Goal: Transaction & Acquisition: Book appointment/travel/reservation

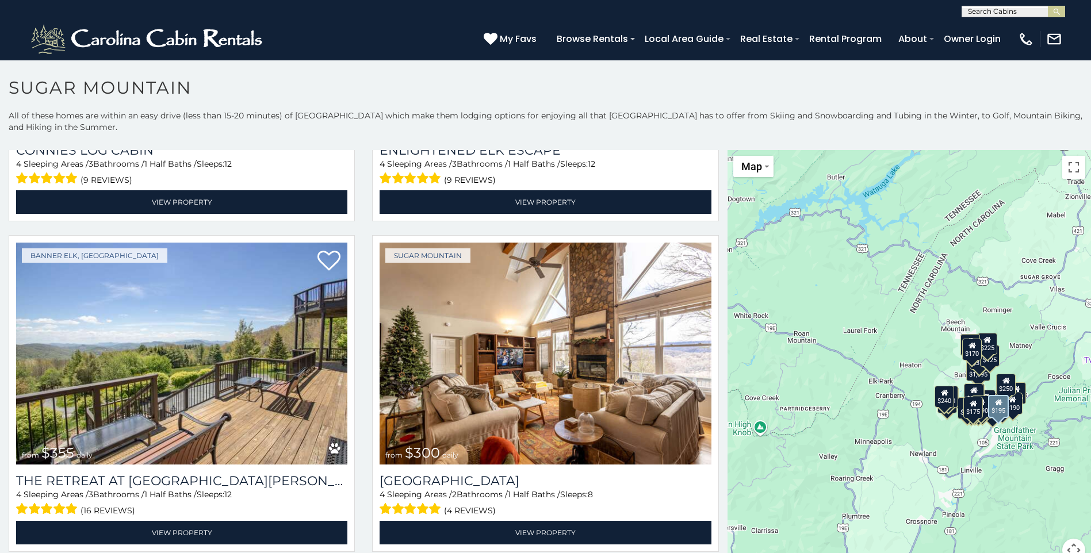
scroll to position [2589, 0]
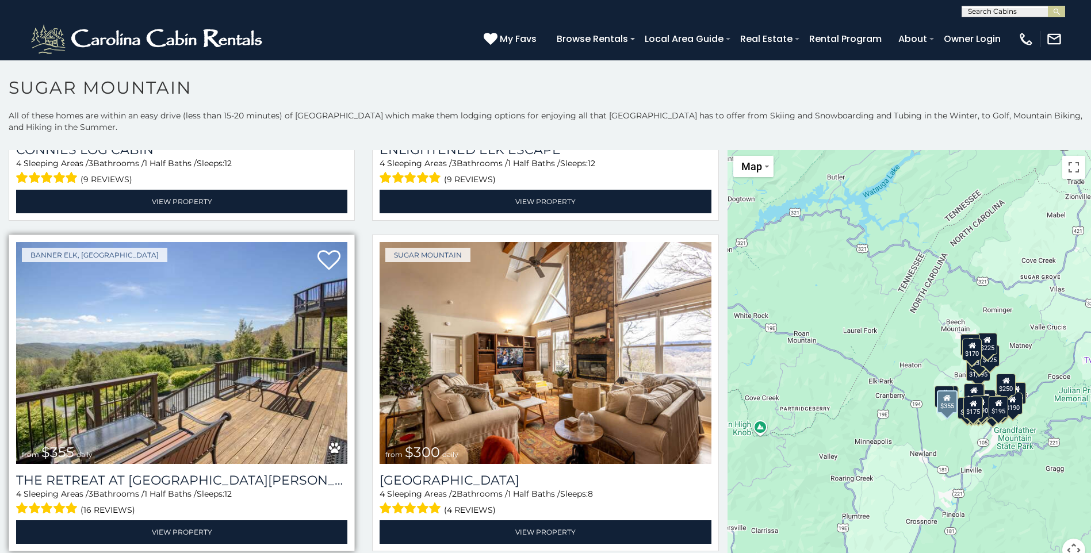
click at [135, 431] on img at bounding box center [181, 353] width 331 height 222
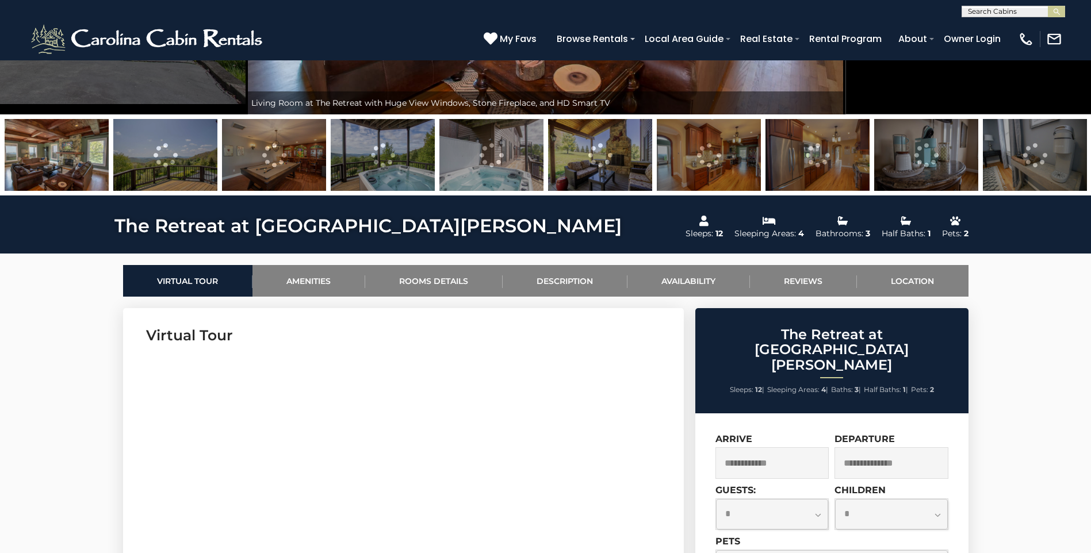
scroll to position [345, 0]
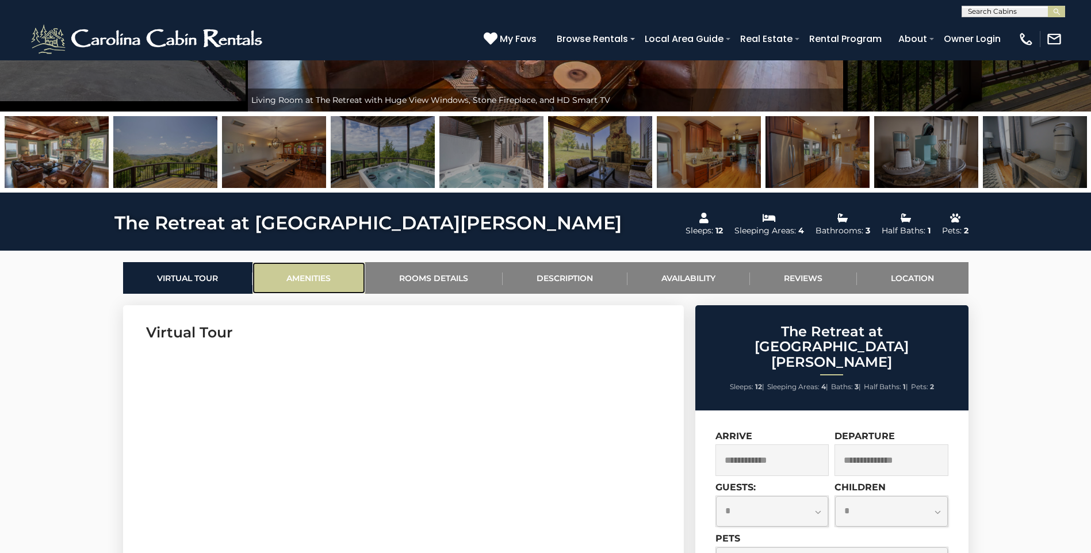
click at [308, 282] on link "Amenities" at bounding box center [309, 278] width 113 height 32
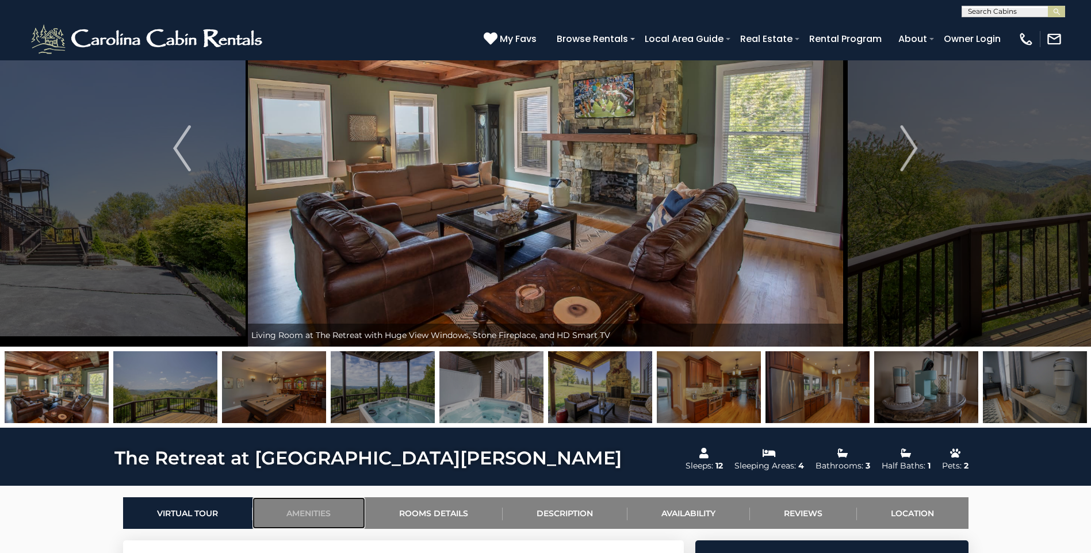
scroll to position [115, 0]
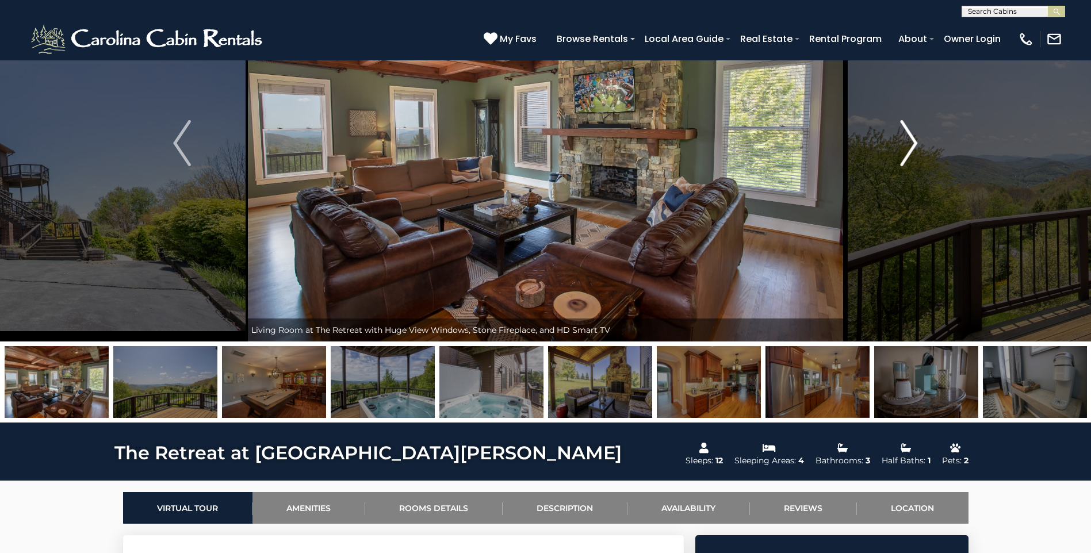
click at [905, 151] on img "Next" at bounding box center [908, 143] width 17 height 46
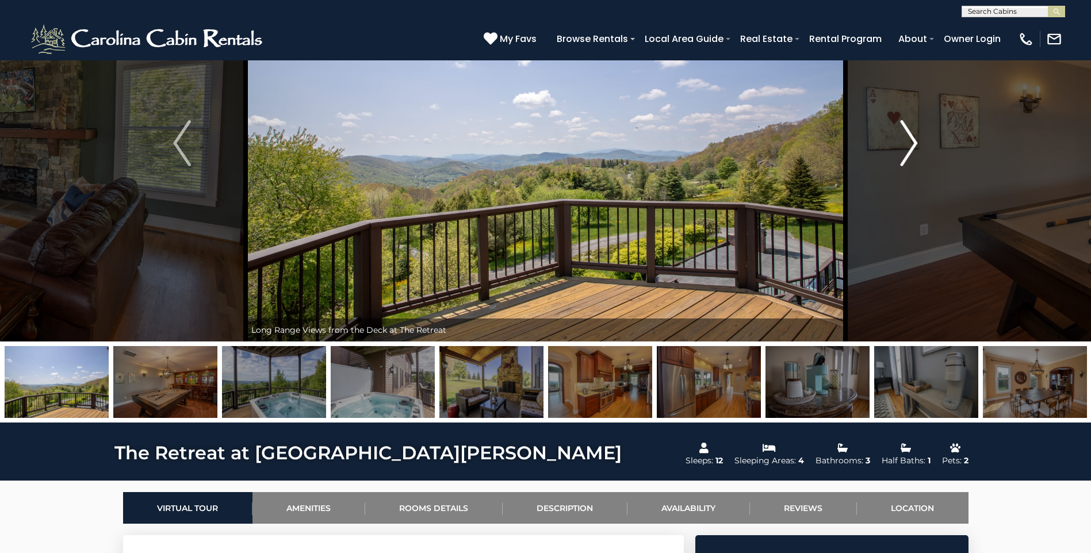
click at [909, 137] on img "Next" at bounding box center [908, 143] width 17 height 46
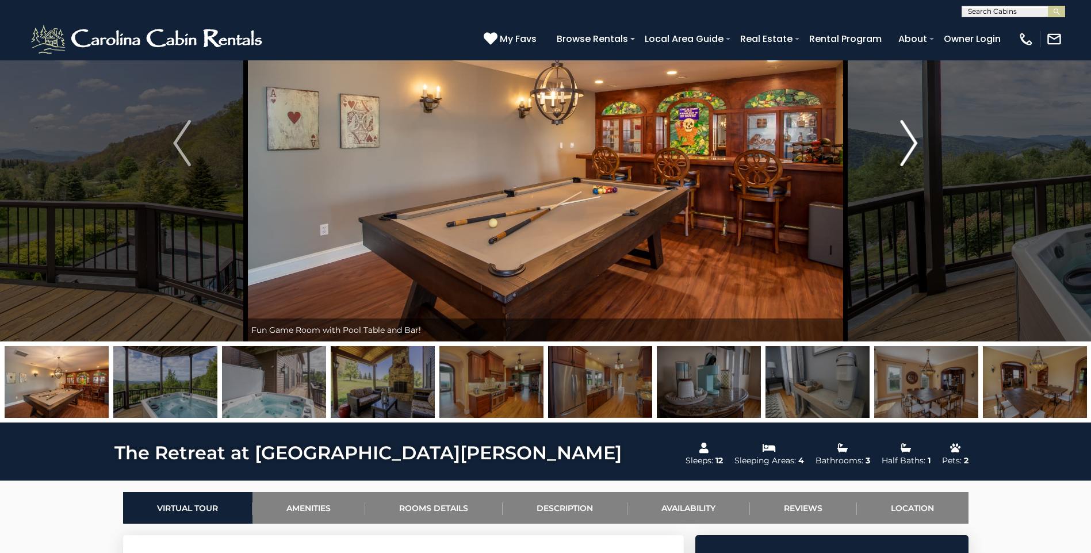
click at [910, 140] on img "Next" at bounding box center [908, 143] width 17 height 46
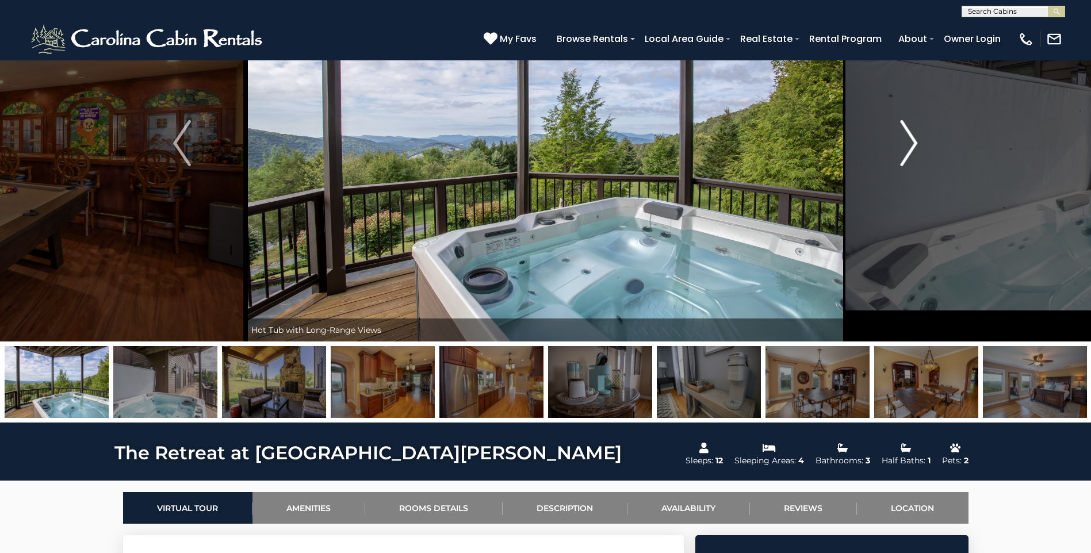
click at [906, 149] on img "Next" at bounding box center [908, 143] width 17 height 46
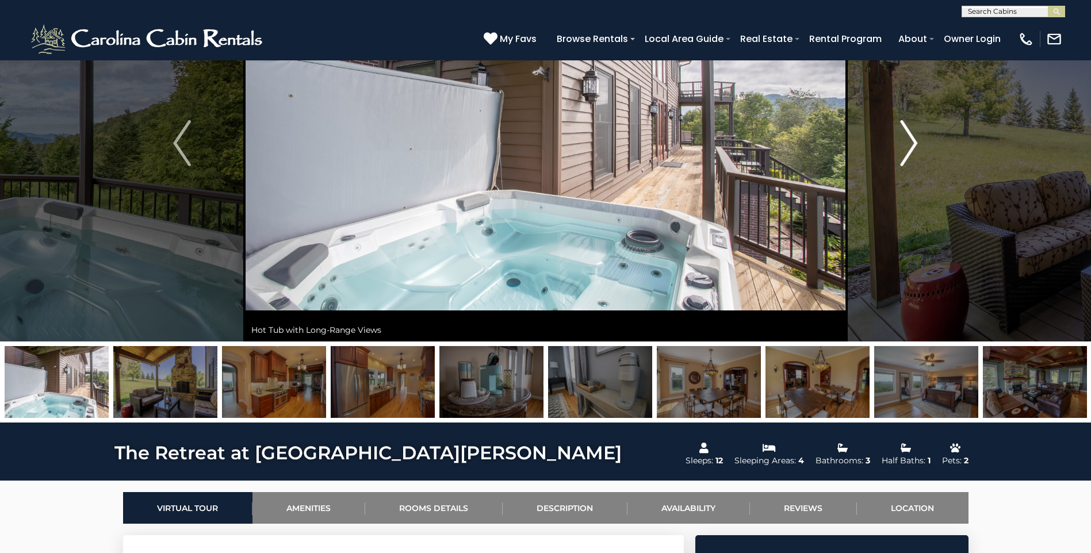
click at [910, 148] on img "Next" at bounding box center [908, 143] width 17 height 46
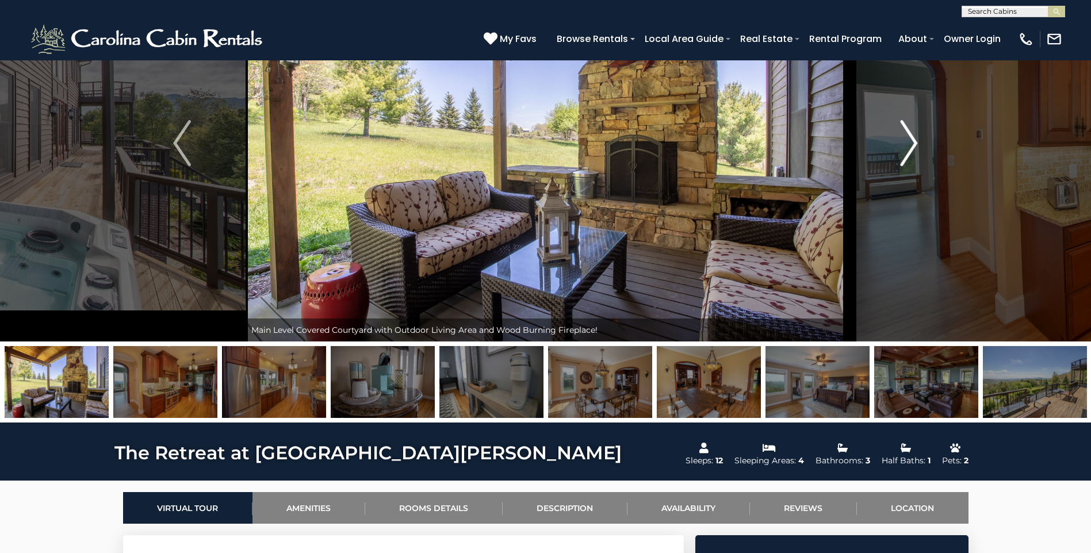
click at [910, 148] on img "Next" at bounding box center [908, 143] width 17 height 46
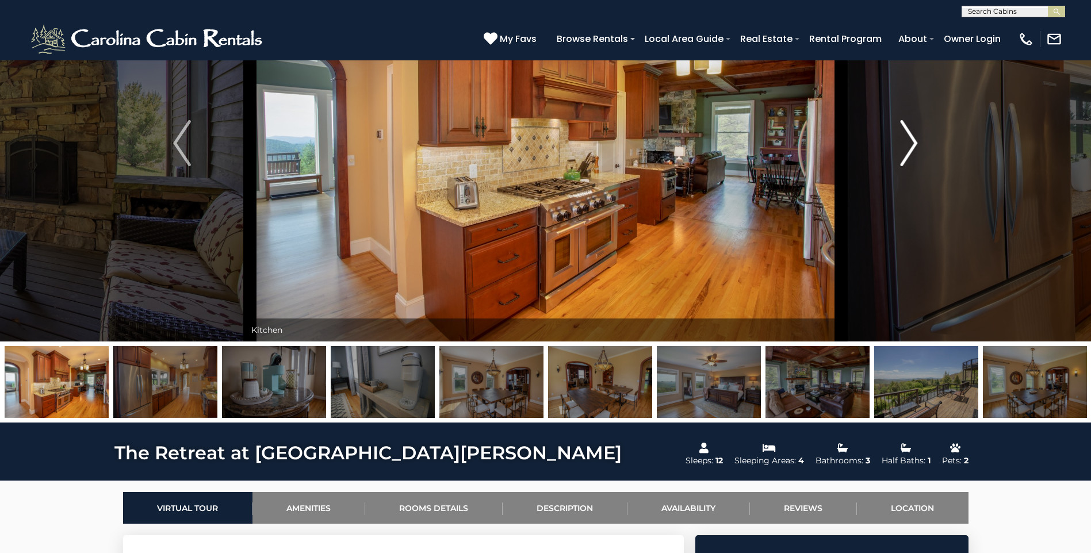
click at [910, 148] on img "Next" at bounding box center [908, 143] width 17 height 46
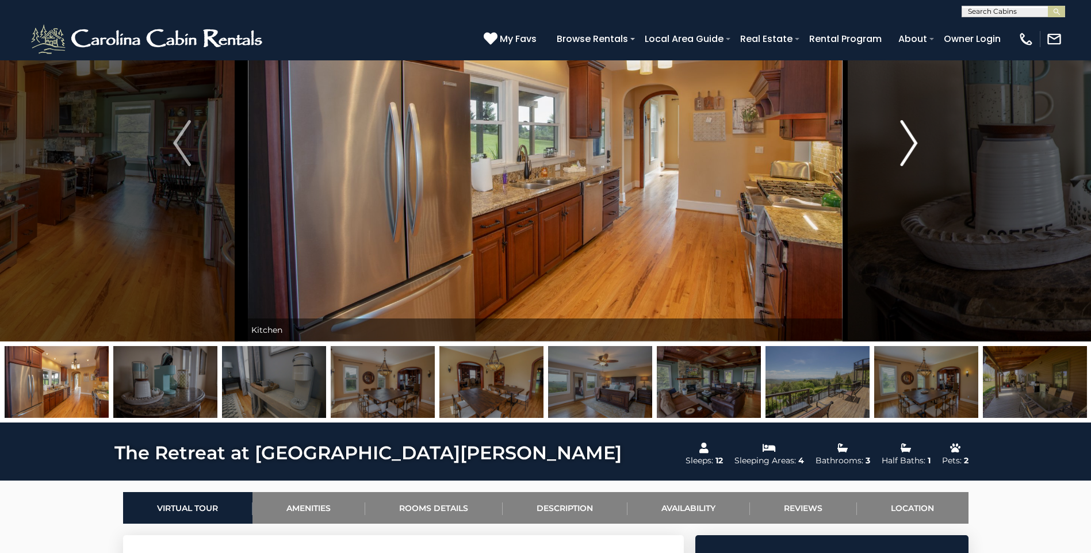
click at [910, 148] on img "Next" at bounding box center [908, 143] width 17 height 46
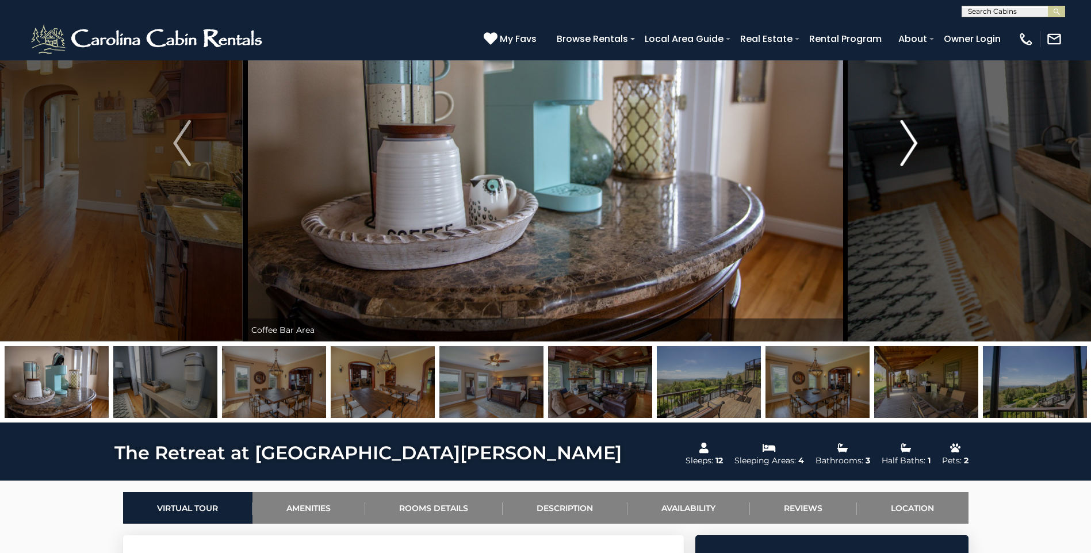
click at [911, 148] on img "Next" at bounding box center [908, 143] width 17 height 46
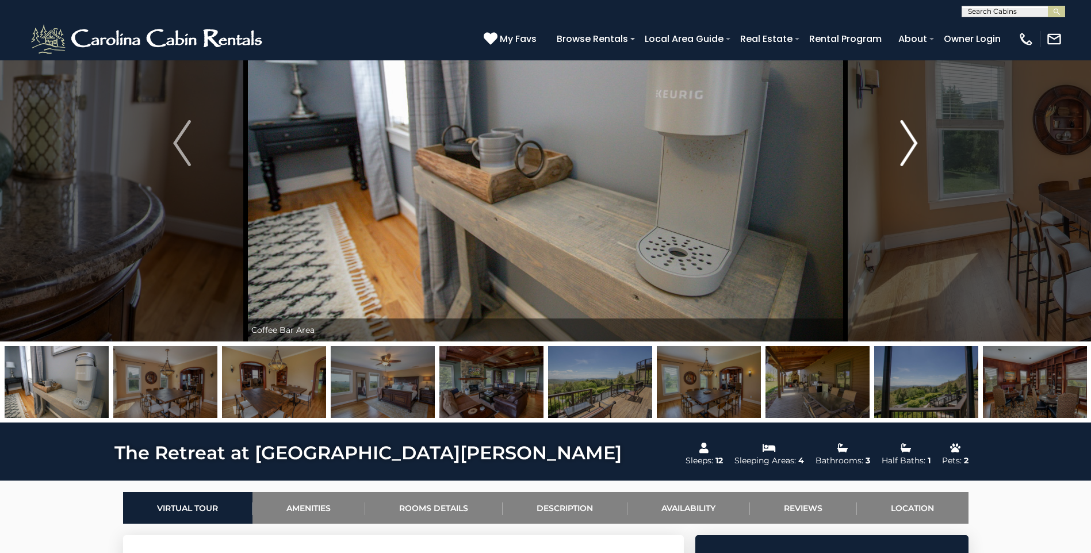
click at [911, 148] on img "Next" at bounding box center [908, 143] width 17 height 46
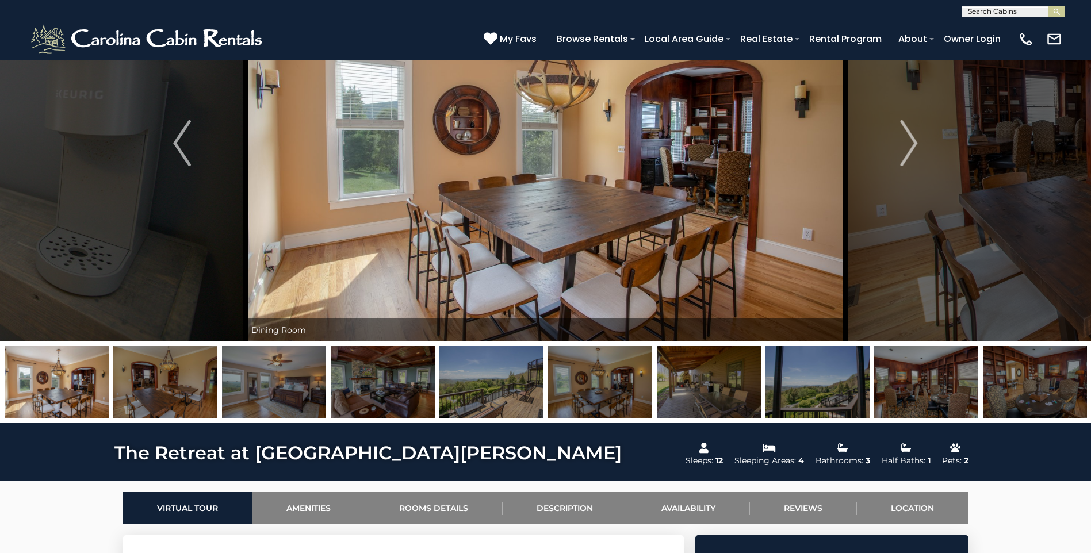
drag, startPoint x: 876, startPoint y: 578, endPoint x: 933, endPoint y: 578, distance: 56.4
click at [915, 148] on img "Next" at bounding box center [908, 143] width 17 height 46
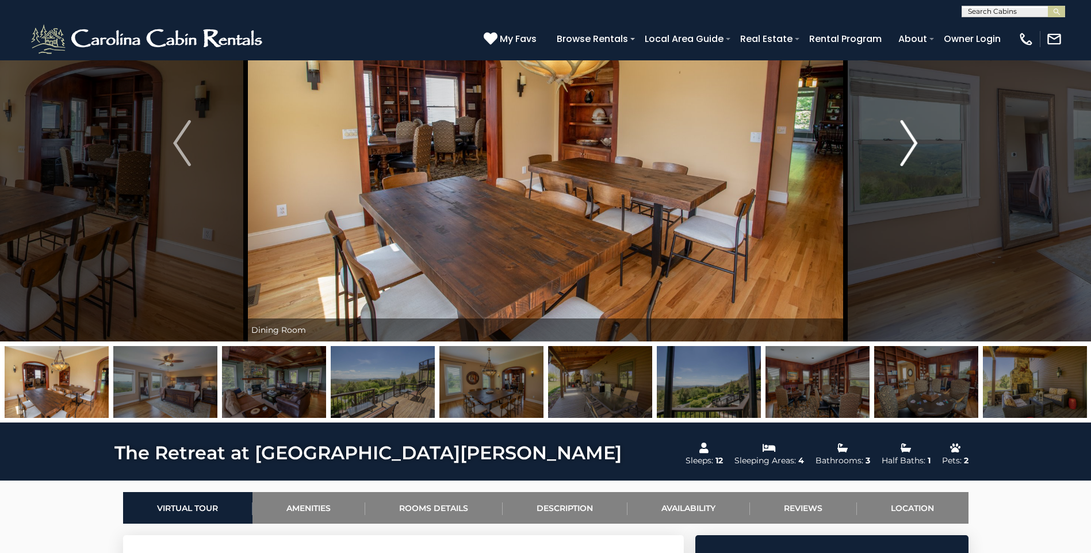
click at [912, 147] on img "Next" at bounding box center [908, 143] width 17 height 46
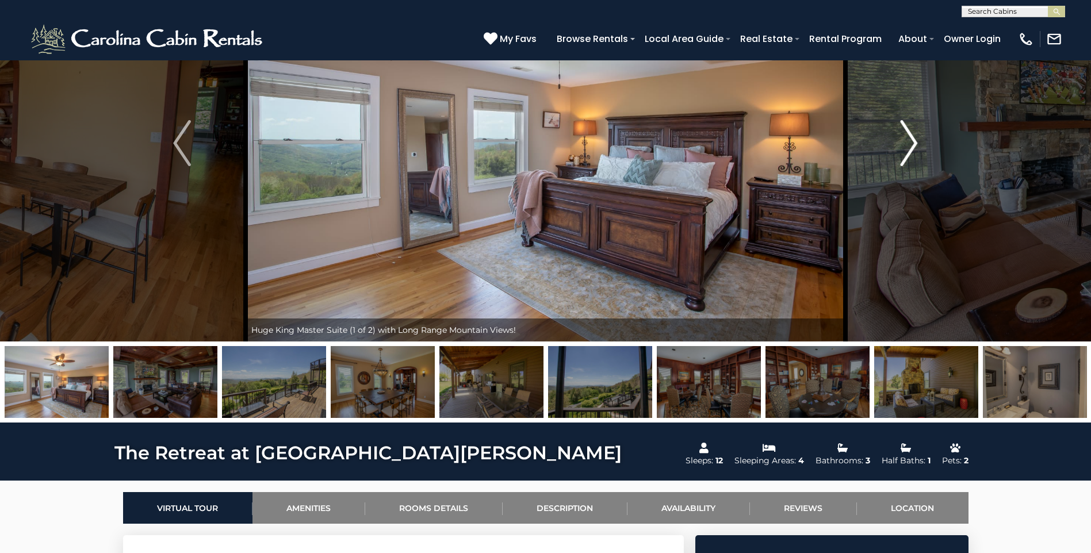
click at [912, 146] on img "Next" at bounding box center [908, 143] width 17 height 46
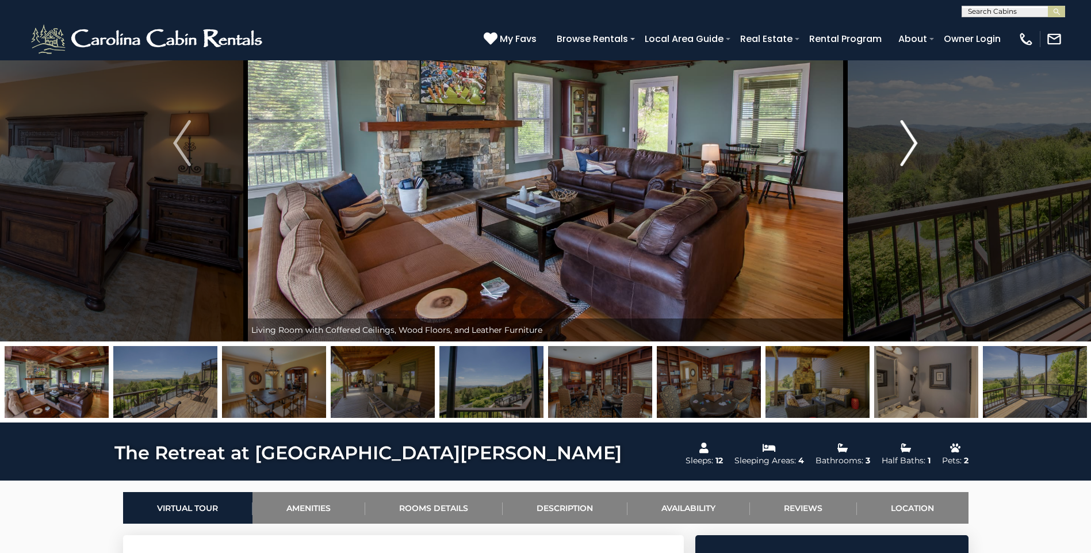
click at [912, 146] on img "Next" at bounding box center [908, 143] width 17 height 46
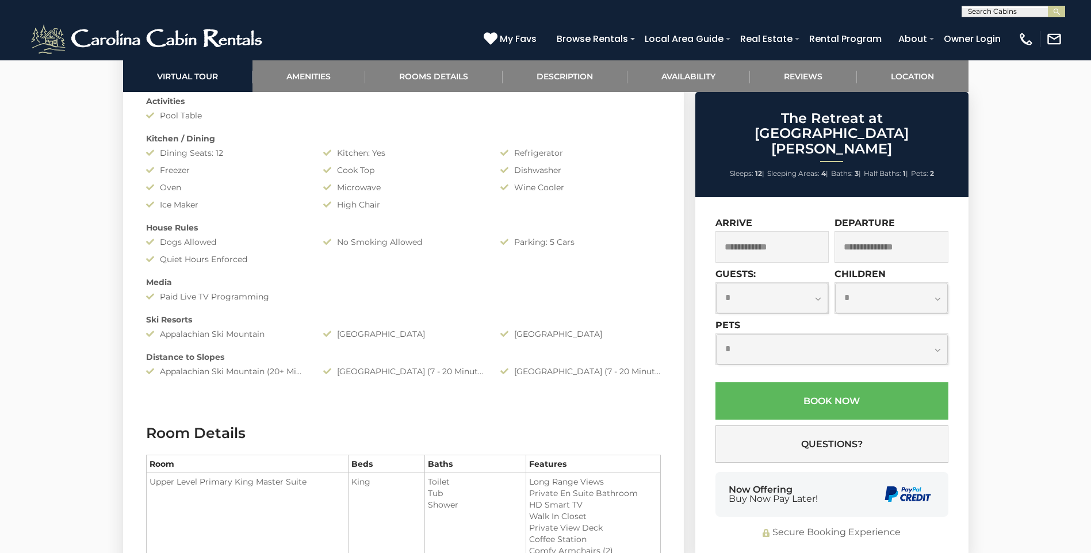
scroll to position [920, 0]
